Goal: Contribute content: Add original content to the website for others to see

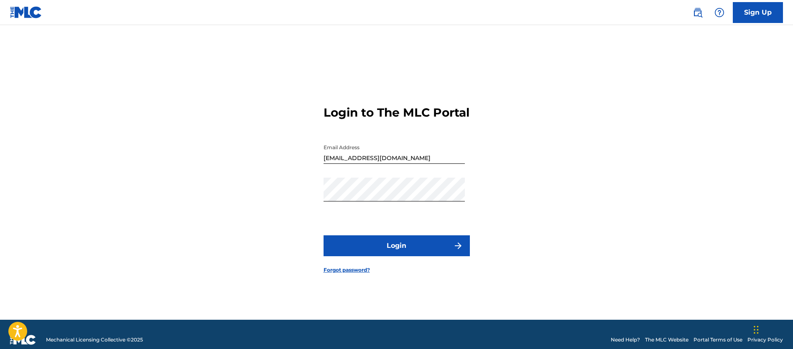
click at [397, 246] on button "Login" at bounding box center [396, 245] width 146 height 21
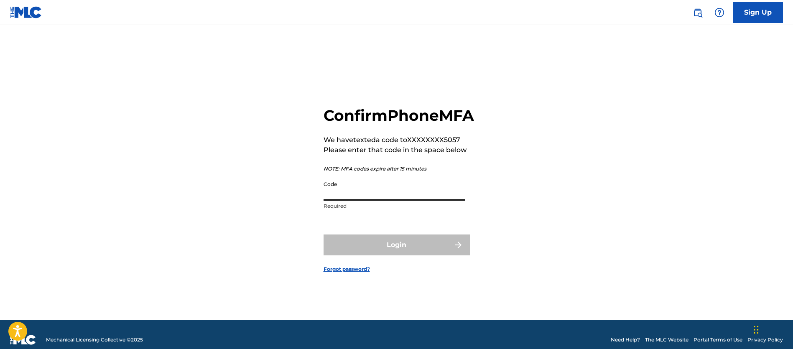
click at [389, 201] on input "Code" at bounding box center [393, 189] width 141 height 24
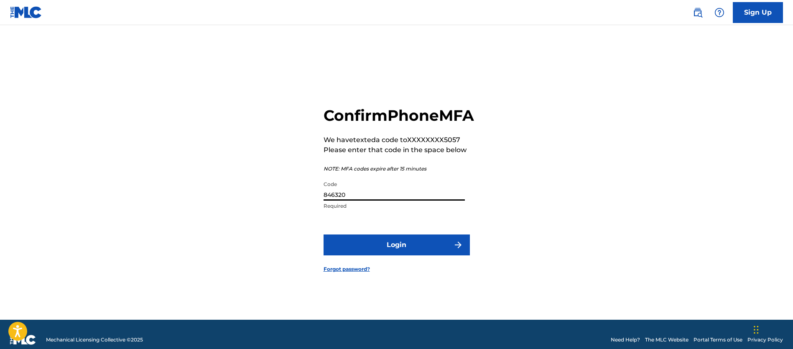
type input "846320"
click at [323, 234] on button "Login" at bounding box center [396, 244] width 146 height 21
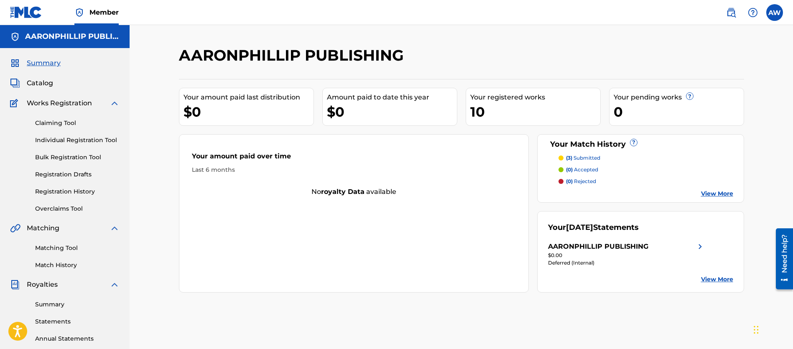
click at [57, 105] on span "Works Registration" at bounding box center [59, 103] width 65 height 10
click at [80, 193] on link "Registration History" at bounding box center [77, 191] width 84 height 9
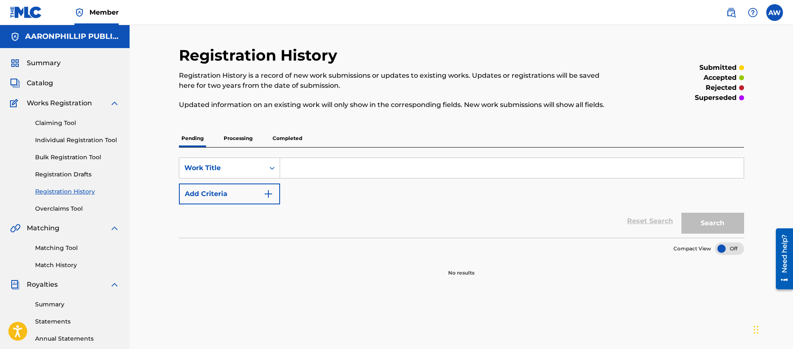
click at [235, 138] on p "Processing" at bounding box center [238, 139] width 34 height 18
click at [288, 140] on p "Completed" at bounding box center [287, 139] width 35 height 18
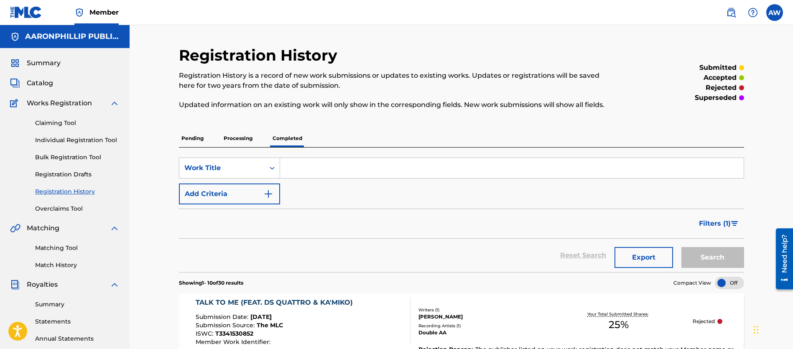
click at [71, 35] on h5 "AARONPHILLIP PUBLISHING" at bounding box center [72, 37] width 94 height 10
click at [106, 12] on span "Member" at bounding box center [103, 13] width 29 height 10
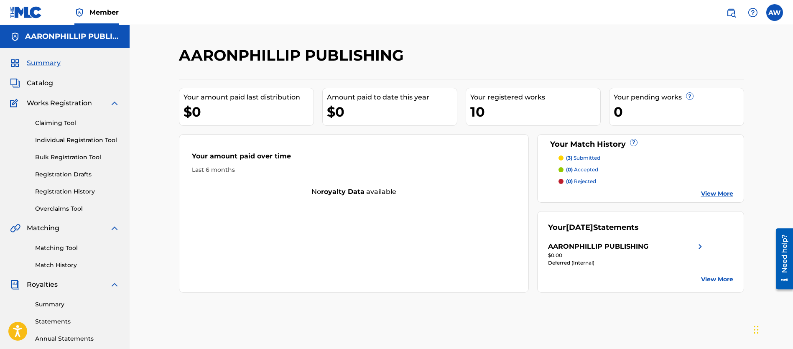
click at [777, 10] on label at bounding box center [774, 12] width 17 height 17
click at [774, 13] on input "AW [PERSON_NAME] [EMAIL_ADDRESS][DOMAIN_NAME] Notification Preferences Profile …" at bounding box center [774, 13] width 0 height 0
click at [695, 104] on link "Profile" at bounding box center [692, 104] width 17 height 8
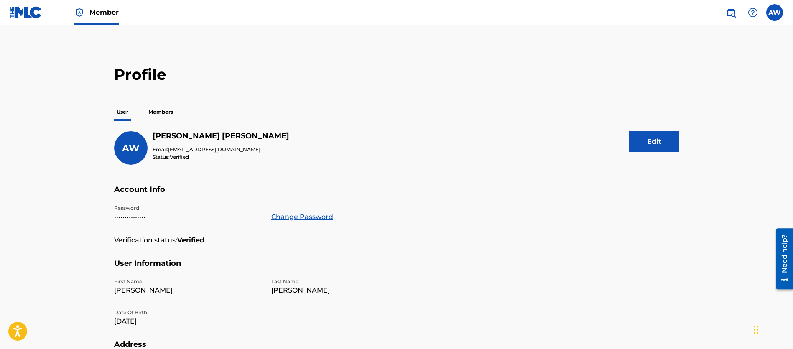
click at [167, 111] on p "Members" at bounding box center [161, 112] width 30 height 18
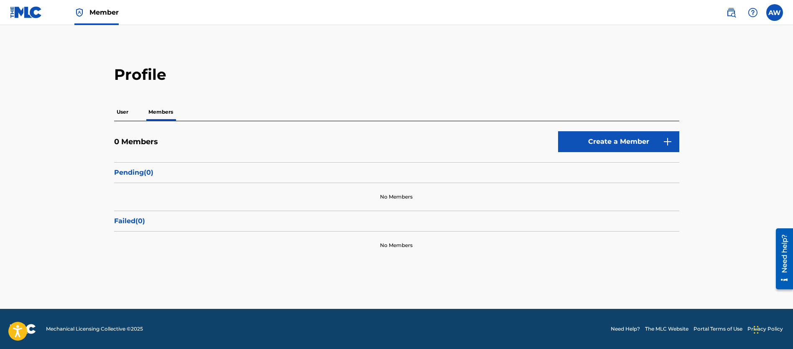
click at [613, 140] on link "Create a Member" at bounding box center [618, 141] width 121 height 21
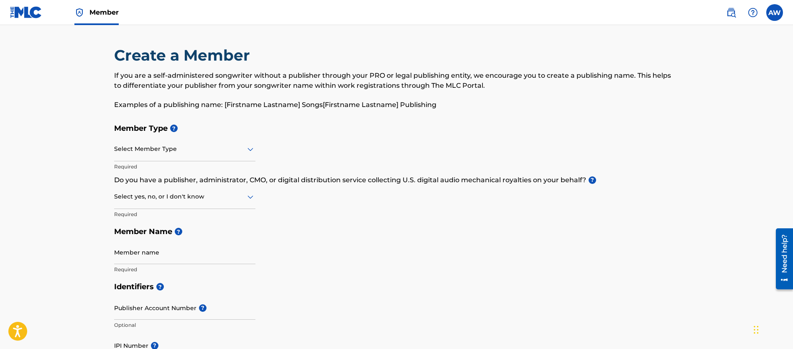
click at [249, 197] on icon at bounding box center [250, 197] width 6 height 3
click at [210, 213] on div "Yes" at bounding box center [184, 218] width 140 height 19
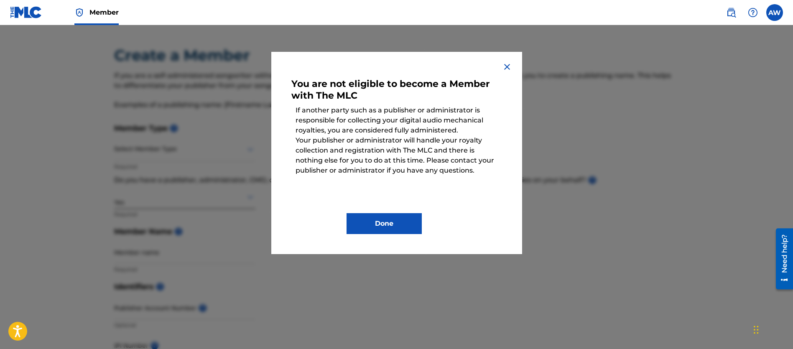
click at [505, 64] on img at bounding box center [507, 67] width 10 height 10
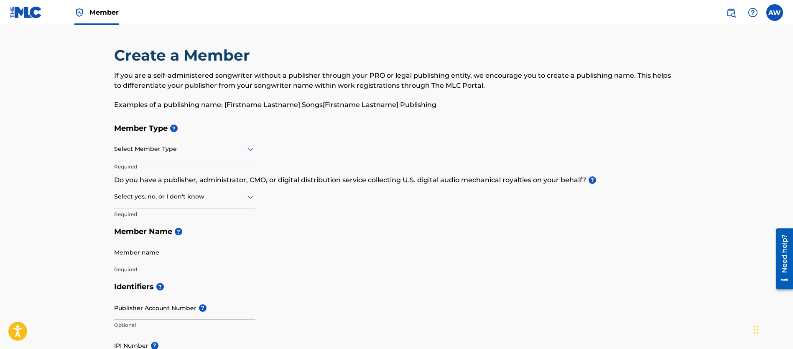
click at [252, 196] on icon at bounding box center [250, 197] width 6 height 3
click at [219, 232] on div "No" at bounding box center [184, 237] width 140 height 19
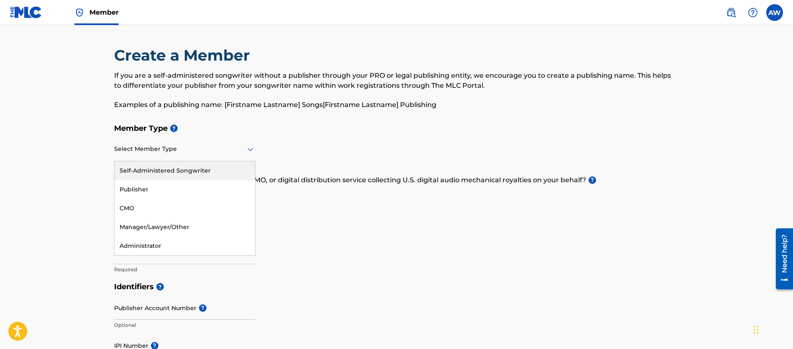
click at [252, 148] on icon at bounding box center [250, 149] width 6 height 3
click at [158, 190] on div "Publisher" at bounding box center [184, 189] width 140 height 19
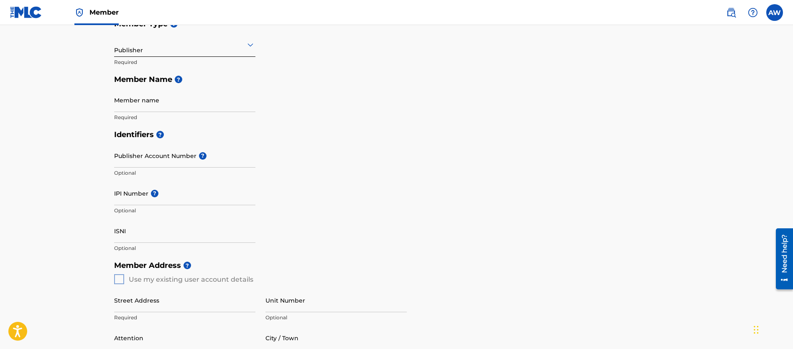
scroll to position [135, 0]
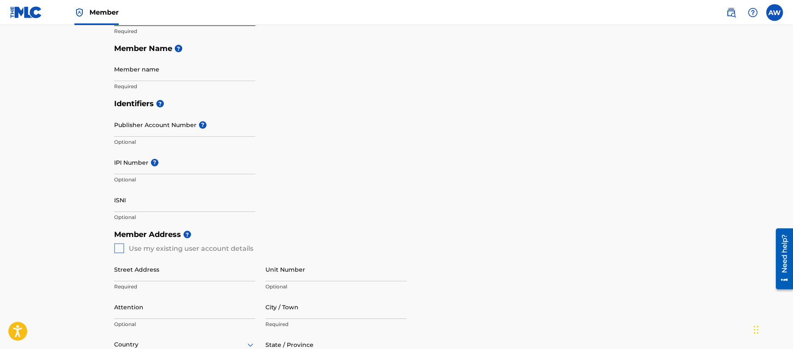
click at [117, 247] on div "Member Address ? Use my existing user account details Street Address Required U…" at bounding box center [396, 321] width 565 height 191
click at [120, 247] on div "Member Address ? Use my existing user account details Street Address Required U…" at bounding box center [396, 321] width 565 height 191
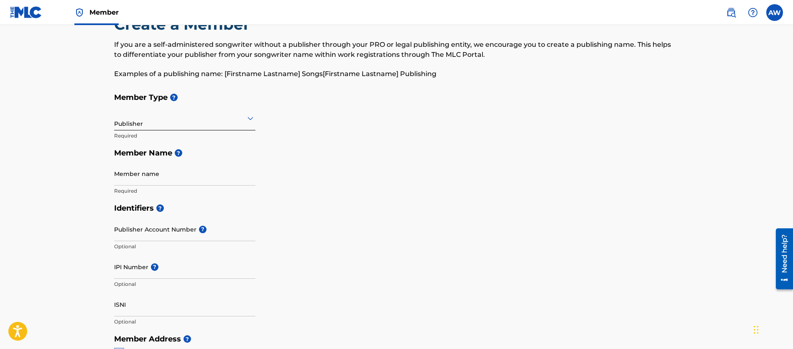
scroll to position [0, 0]
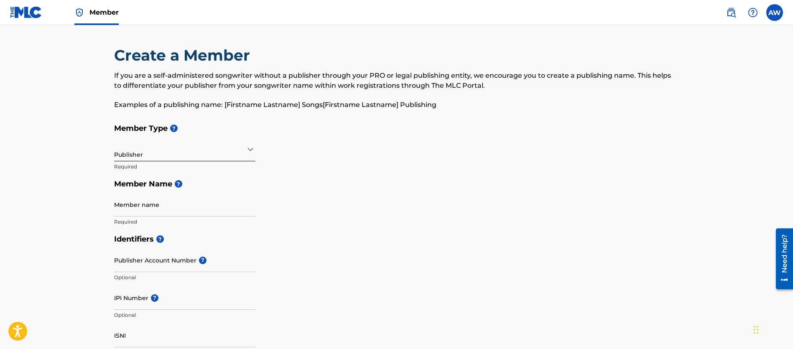
click at [32, 10] on img at bounding box center [26, 12] width 32 height 12
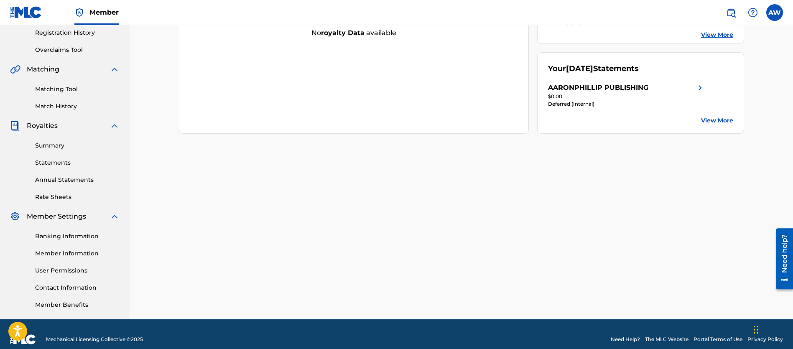
scroll to position [169, 0]
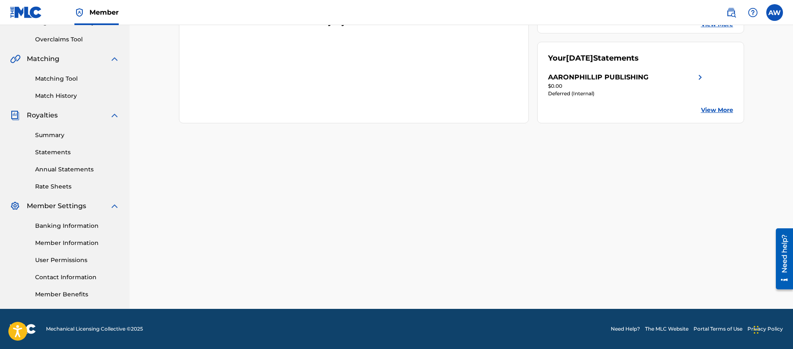
click at [54, 242] on link "Member Information" at bounding box center [77, 243] width 84 height 9
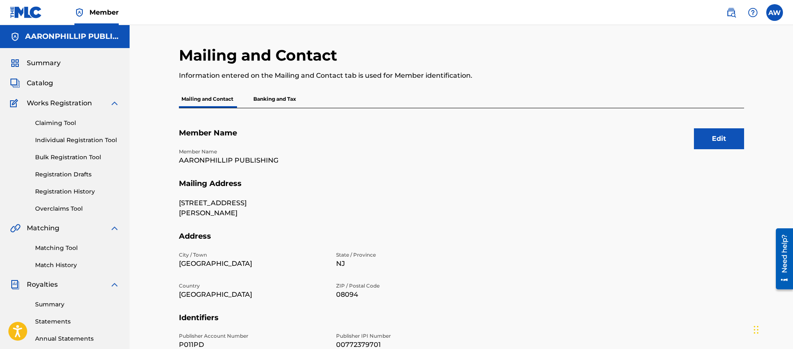
click at [86, 194] on link "Registration History" at bounding box center [77, 191] width 84 height 9
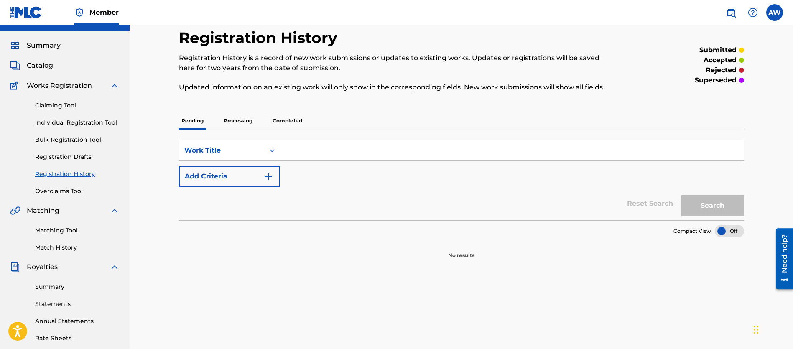
scroll to position [26, 0]
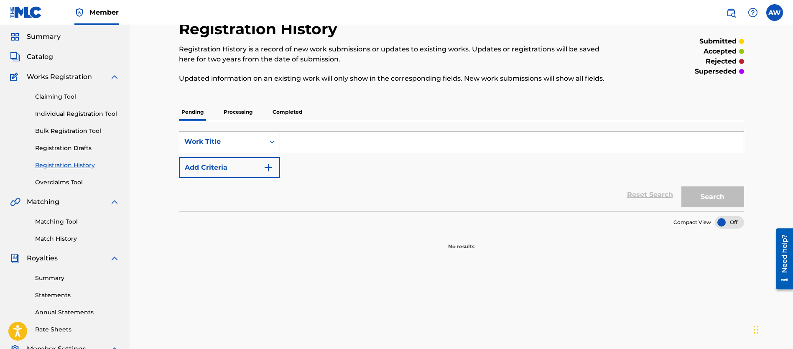
click at [244, 112] on p "Processing" at bounding box center [238, 112] width 34 height 18
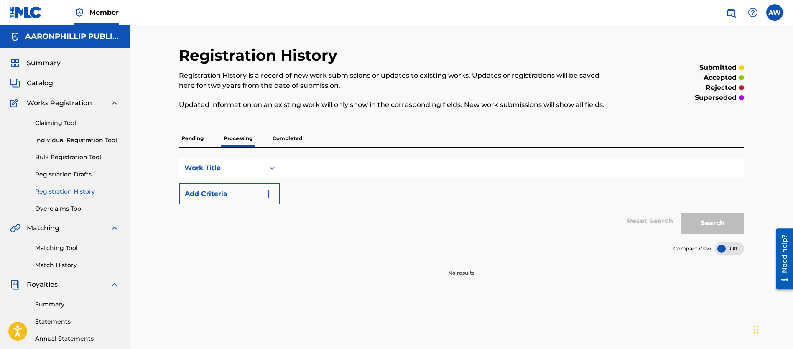
click at [287, 136] on p "Completed" at bounding box center [287, 139] width 35 height 18
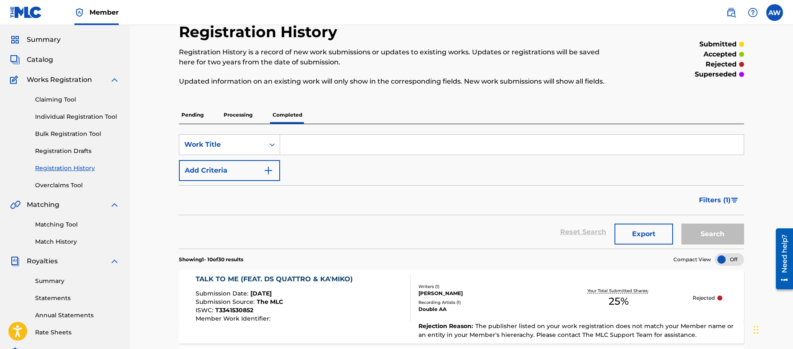
scroll to position [21, 0]
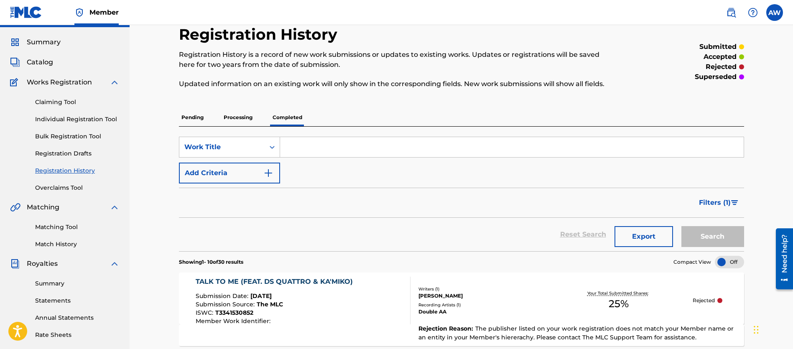
click at [72, 135] on link "Bulk Registration Tool" at bounding box center [77, 136] width 84 height 9
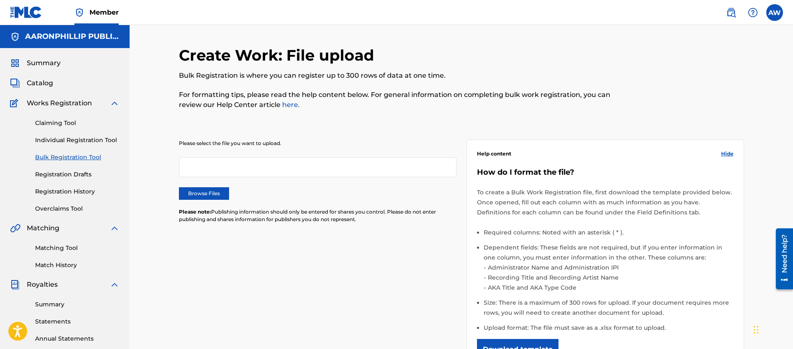
click at [205, 191] on label "Browse Files" at bounding box center [204, 193] width 50 height 13
click at [0, 0] on input "Browse Files" at bounding box center [0, 0] width 0 height 0
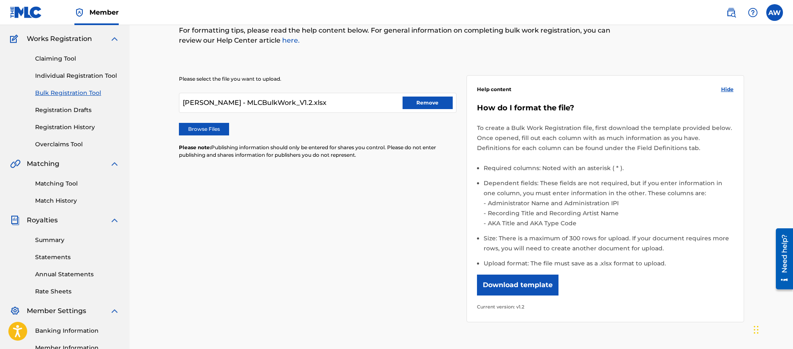
scroll to position [154, 0]
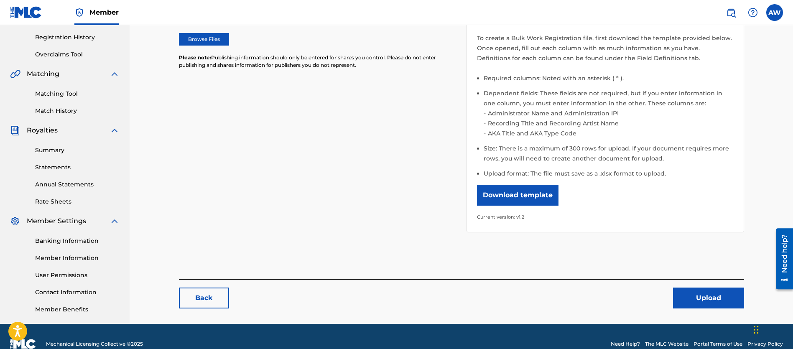
click at [719, 295] on button "Upload" at bounding box center [708, 297] width 71 height 21
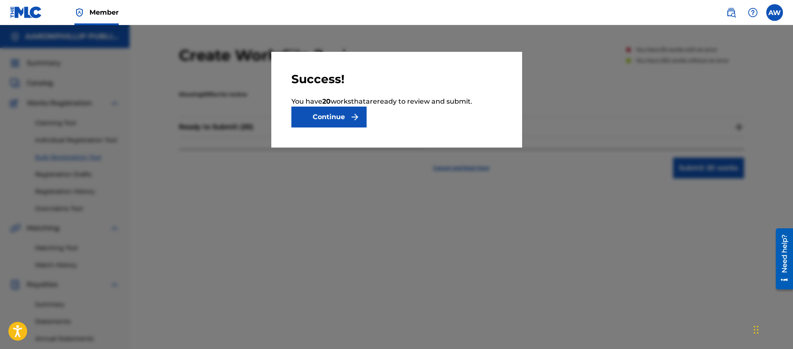
click at [344, 116] on button "Continue" at bounding box center [328, 117] width 75 height 21
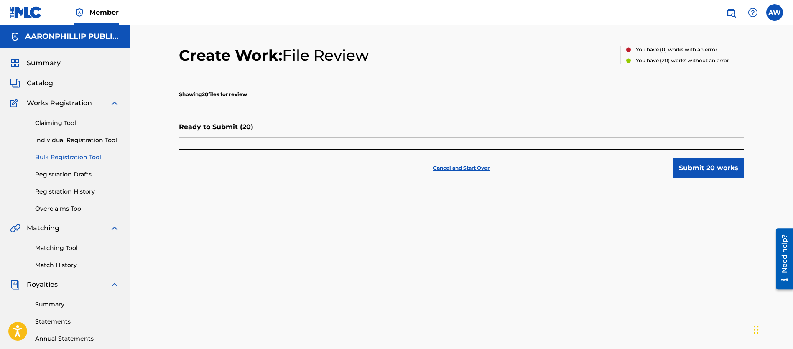
click at [685, 163] on button "Submit 20 works" at bounding box center [708, 168] width 71 height 21
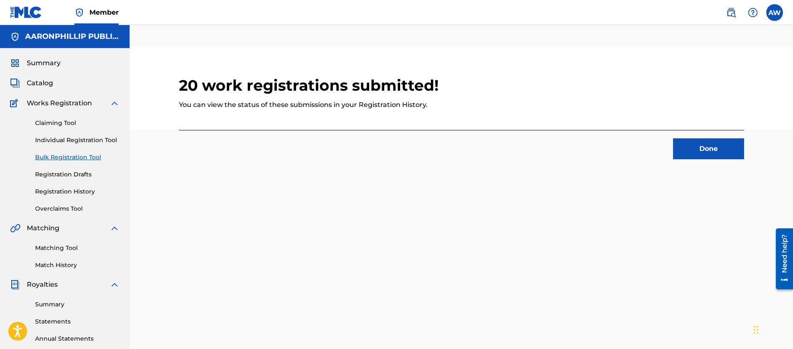
click at [698, 152] on button "Done" at bounding box center [708, 148] width 71 height 21
